Goal: Task Accomplishment & Management: Use online tool/utility

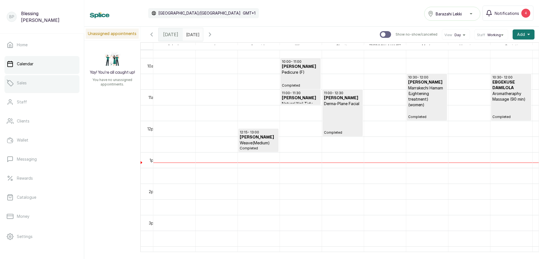
scroll to position [301, 0]
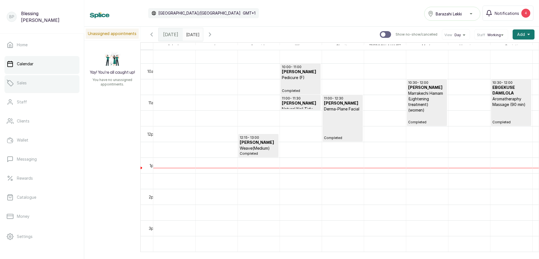
click at [22, 82] on p "Sales" at bounding box center [22, 83] width 10 height 6
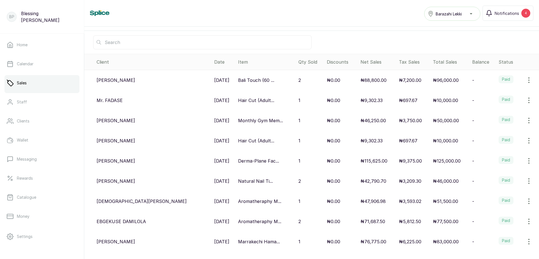
scroll to position [86, 0]
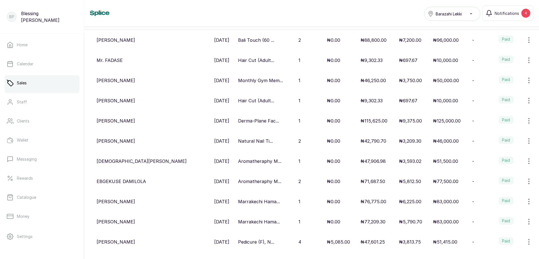
click at [238, 163] on p "Aromatheraphy M..." at bounding box center [259, 161] width 43 height 7
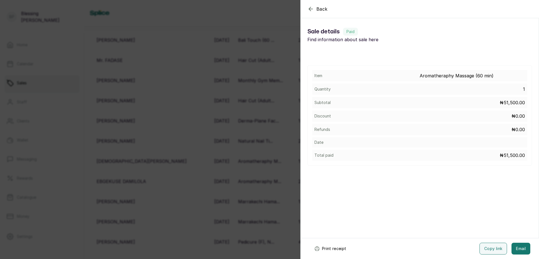
click at [325, 247] on button "Print receipt" at bounding box center [329, 249] width 41 height 12
click at [321, 248] on button "Print receipt" at bounding box center [329, 249] width 41 height 12
click at [342, 251] on button "Print receipt" at bounding box center [329, 249] width 41 height 12
click at [310, 9] on icon "button" at bounding box center [310, 9] width 7 height 7
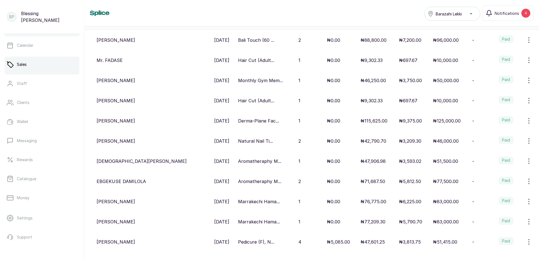
scroll to position [0, 0]
click at [28, 65] on p "Calendar" at bounding box center [25, 64] width 17 height 6
